Goal: Navigation & Orientation: Find specific page/section

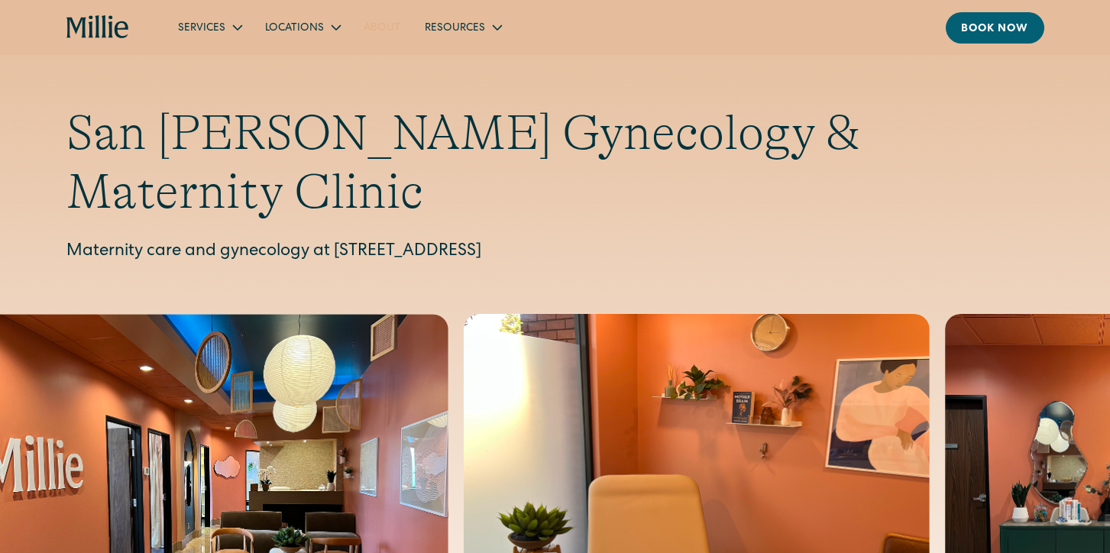
click at [375, 23] on link "About" at bounding box center [381, 27] width 61 height 25
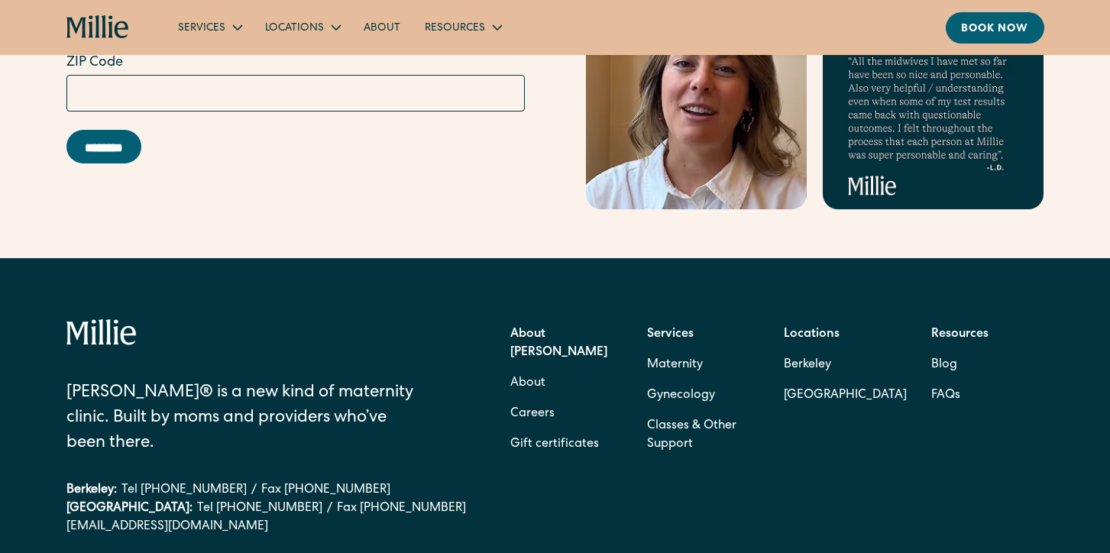
scroll to position [5011, 0]
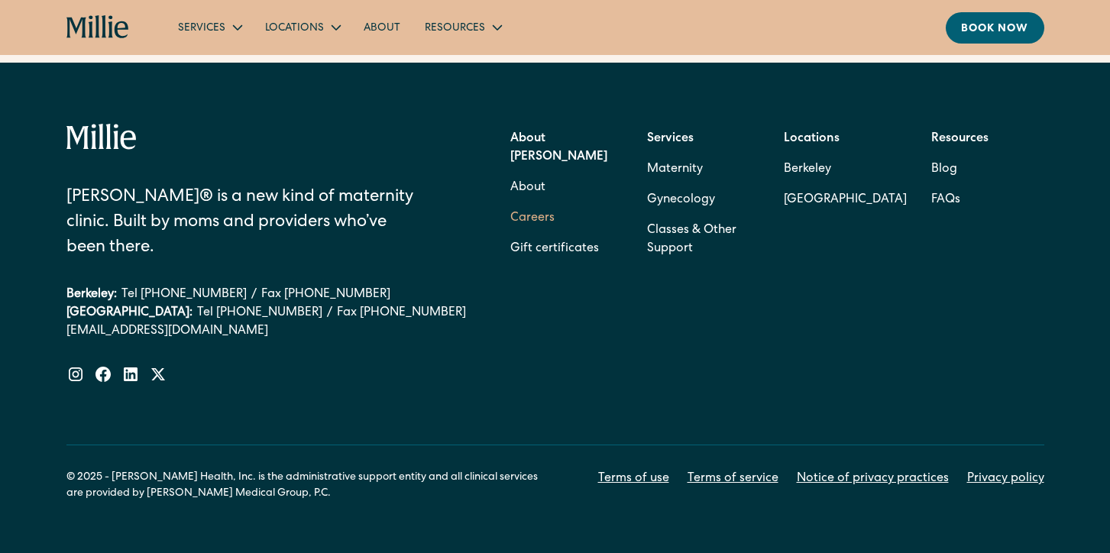
click at [527, 203] on link "Careers" at bounding box center [532, 218] width 44 height 31
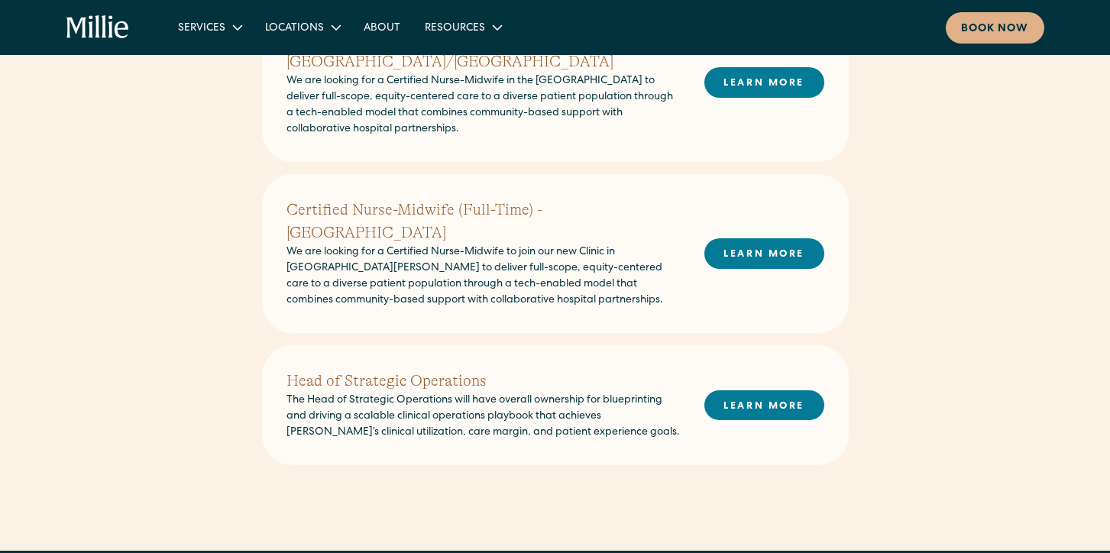
scroll to position [597, 0]
